Goal: Task Accomplishment & Management: Complete application form

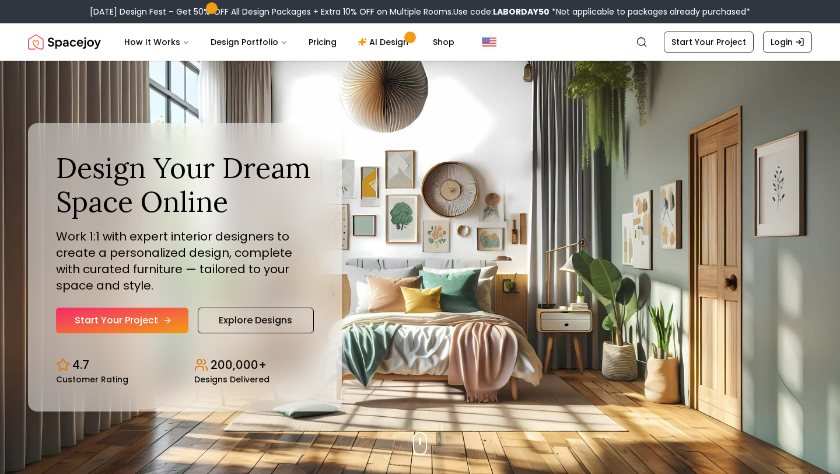
click at [152, 324] on link "Start Your Project" at bounding box center [122, 320] width 132 height 26
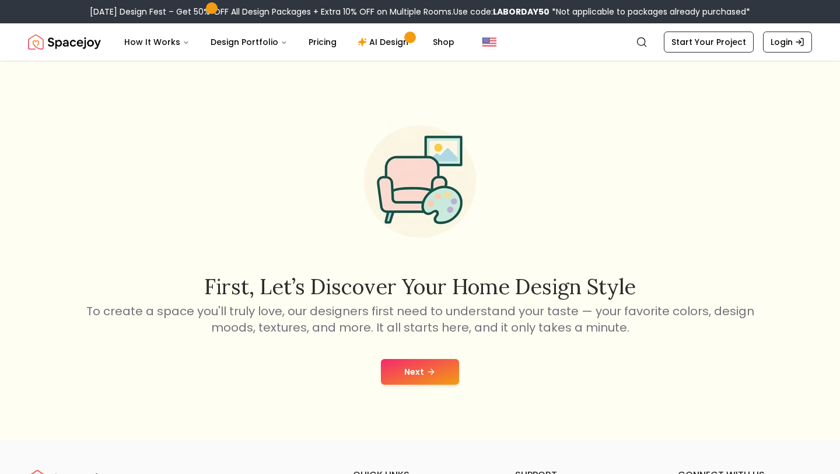
click at [408, 366] on button "Next" at bounding box center [420, 372] width 78 height 26
